Goal: Task Accomplishment & Management: Complete application form

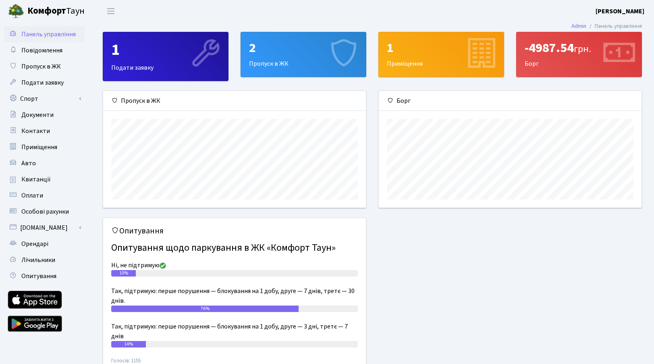
scroll to position [116, 263]
click at [36, 68] on span "Пропуск в ЖК" at bounding box center [40, 66] width 39 height 9
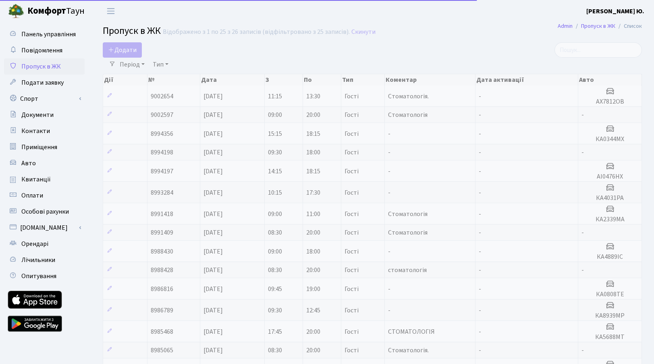
select select "25"
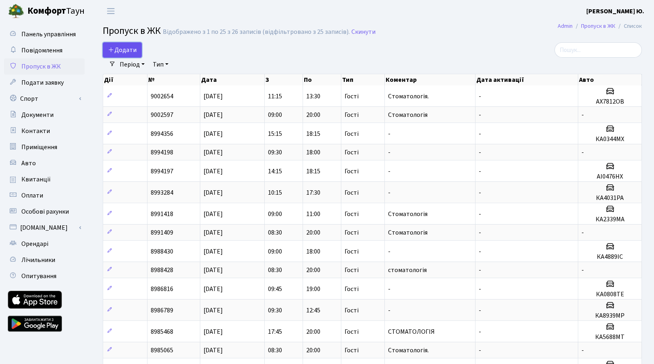
click at [134, 48] on span "Додати" at bounding box center [122, 50] width 29 height 9
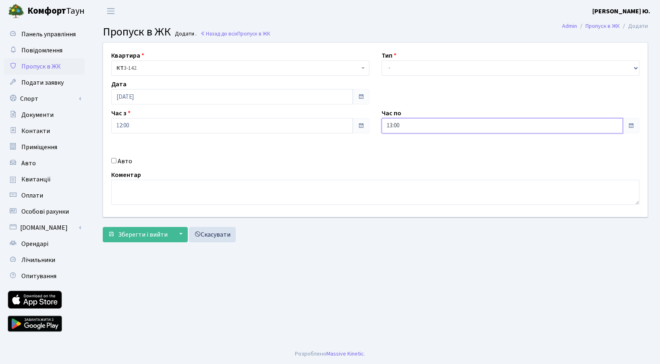
click at [405, 126] on input "13:00" at bounding box center [502, 125] width 242 height 15
click at [120, 159] on label "Авто" at bounding box center [125, 161] width 14 height 10
click at [116, 159] on input "Авто" at bounding box center [113, 160] width 5 height 5
checkbox input "true"
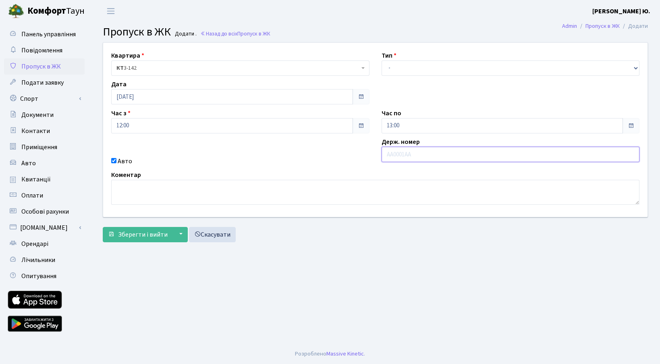
paste input "КА 7792"
click at [395, 153] on input "КА 7792" at bounding box center [510, 154] width 258 height 15
click at [387, 156] on input "КА7792" at bounding box center [510, 154] width 258 height 15
click at [409, 156] on input "КА7792" at bounding box center [510, 154] width 258 height 15
type input "КА7792МТ"
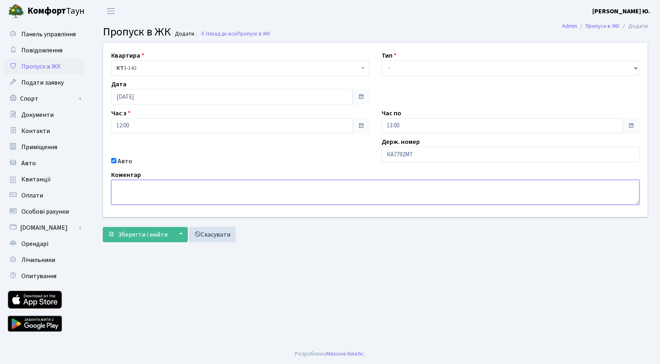
click at [139, 192] on textarea at bounding box center [375, 192] width 528 height 25
type textarea "Стоматологія"
click at [411, 70] on select "- Доставка Таксі Гості Сервіс" at bounding box center [510, 67] width 258 height 15
select select "3"
click at [381, 60] on select "- Доставка Таксі Гості Сервіс" at bounding box center [510, 67] width 258 height 15
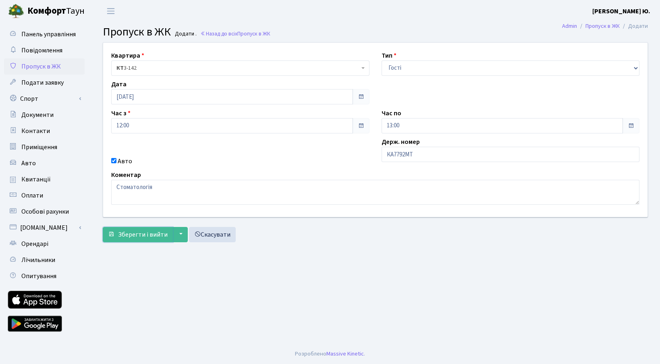
drag, startPoint x: 133, startPoint y: 231, endPoint x: 203, endPoint y: 250, distance: 72.5
click at [133, 231] on span "Зберегти і вийти" at bounding box center [143, 234] width 50 height 9
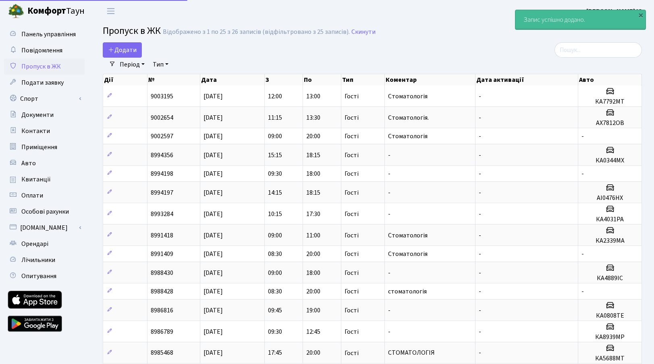
select select "25"
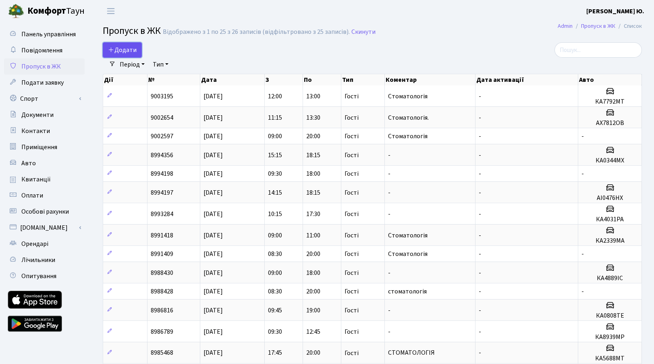
click at [125, 52] on span "Додати" at bounding box center [122, 50] width 29 height 9
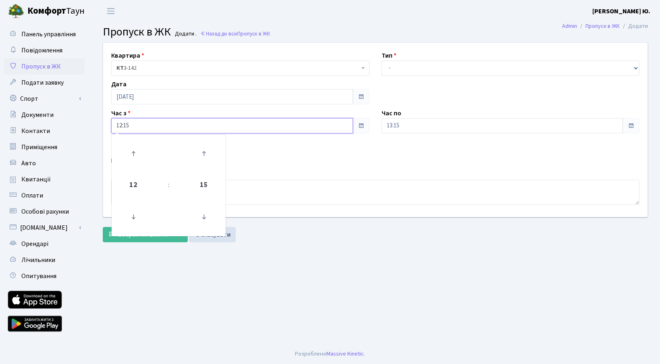
click at [140, 120] on input "12:15" at bounding box center [232, 125] width 242 height 15
click at [139, 215] on icon at bounding box center [133, 217] width 22 height 22
click at [133, 150] on icon at bounding box center [133, 154] width 22 height 22
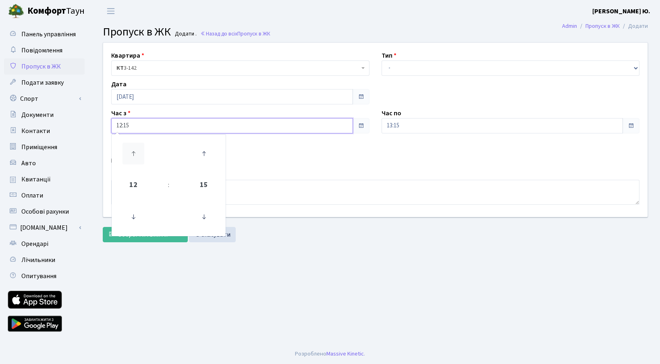
click at [133, 150] on icon at bounding box center [133, 154] width 22 height 22
click at [198, 223] on icon at bounding box center [204, 217] width 22 height 22
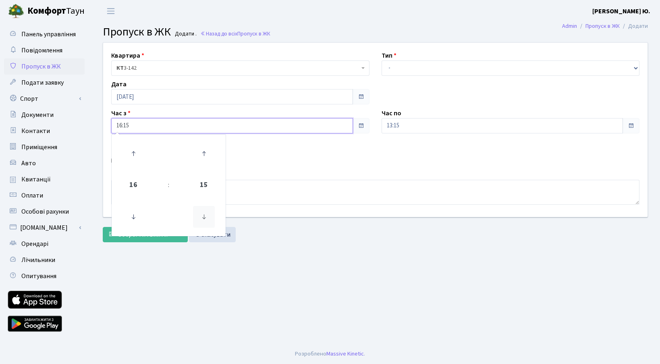
type input "16:00"
click at [395, 74] on select "- Доставка Таксі Гості Сервіс" at bounding box center [510, 67] width 258 height 15
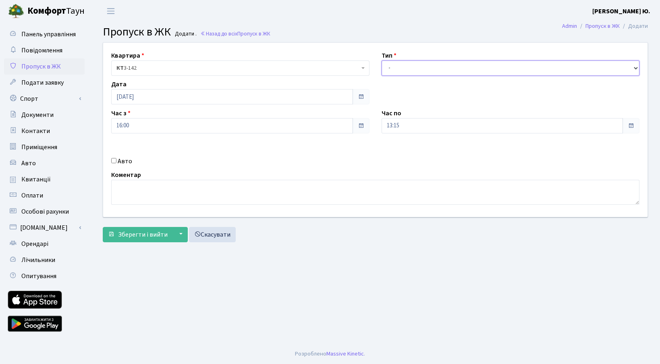
select select "3"
click at [381, 60] on select "- Доставка Таксі Гості Сервіс" at bounding box center [510, 67] width 258 height 15
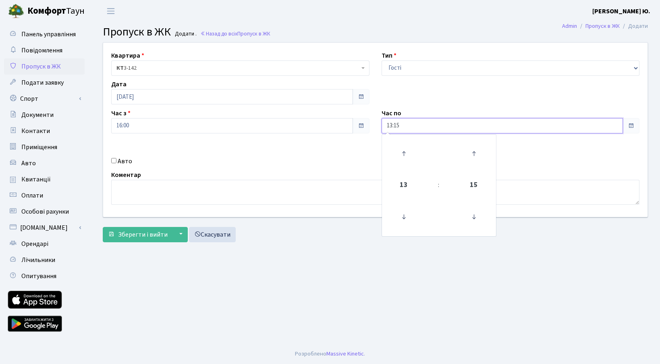
click at [399, 126] on input "13:15" at bounding box center [502, 125] width 242 height 15
click at [397, 159] on icon at bounding box center [404, 154] width 22 height 22
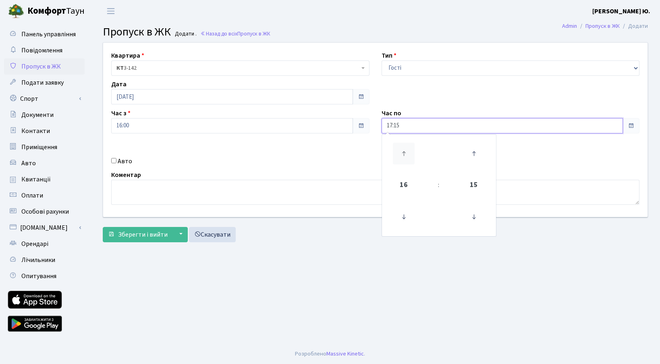
click at [398, 159] on icon at bounding box center [404, 154] width 22 height 22
click at [403, 214] on icon at bounding box center [404, 217] width 22 height 22
type input "17:15"
drag, startPoint x: 246, startPoint y: 181, endPoint x: 250, endPoint y: 186, distance: 6.9
click at [246, 181] on textarea at bounding box center [375, 192] width 528 height 25
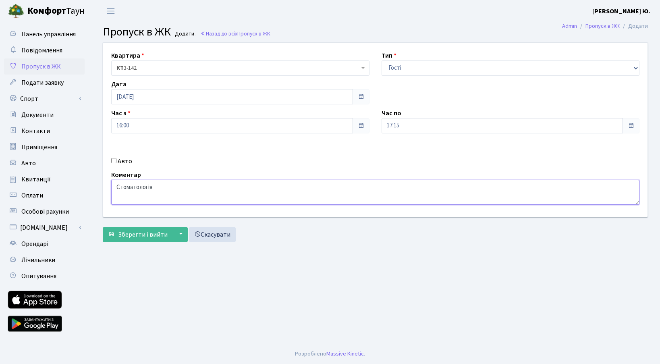
type textarea "Стоматологія"
click at [115, 160] on input "Авто" at bounding box center [113, 160] width 5 height 5
checkbox input "true"
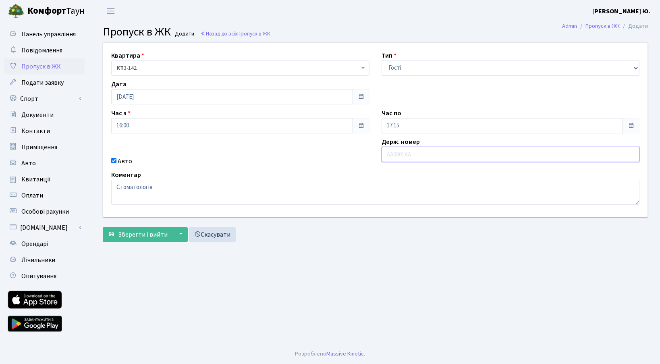
paste input "КА5606ВС"
type input "КА5606ВС"
click at [136, 234] on span "Зберегти і вийти" at bounding box center [143, 234] width 50 height 9
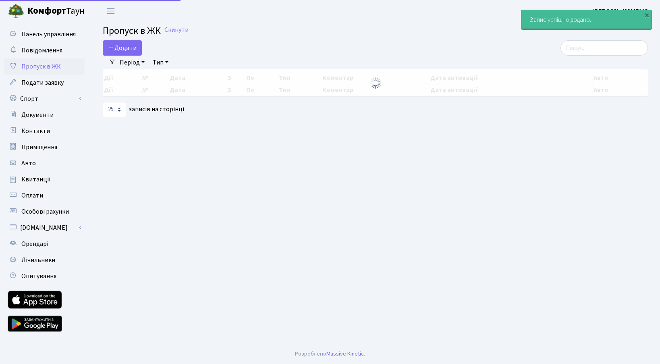
select select "25"
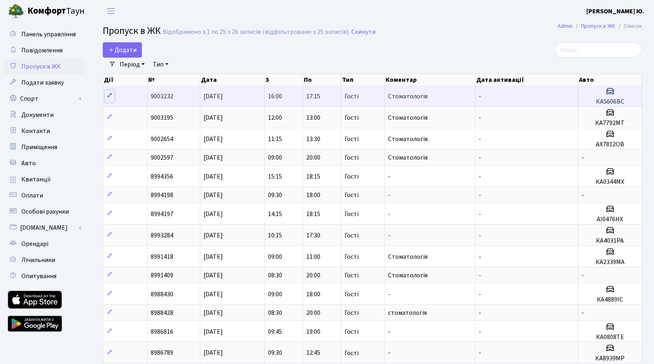
click at [110, 94] on icon at bounding box center [110, 96] width 6 height 6
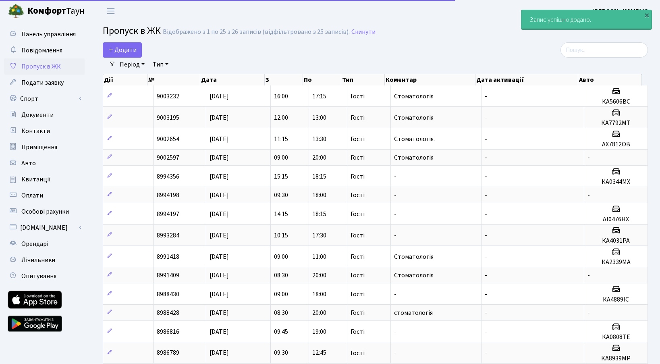
select select "25"
